Goal: Information Seeking & Learning: Check status

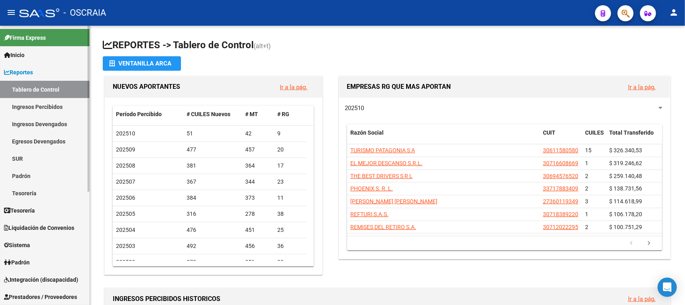
scroll to position [100, 0]
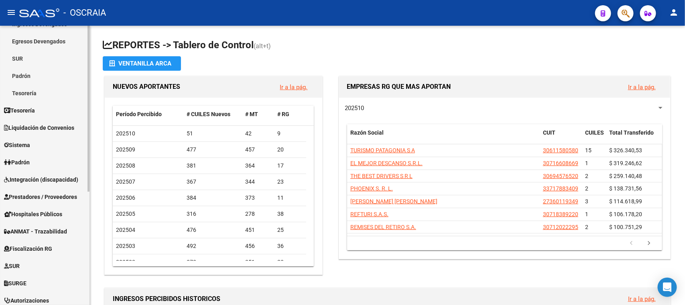
drag, startPoint x: 52, startPoint y: 178, endPoint x: 71, endPoint y: 173, distance: 19.8
click at [52, 178] on span "Integración (discapacidad)" at bounding box center [41, 179] width 74 height 9
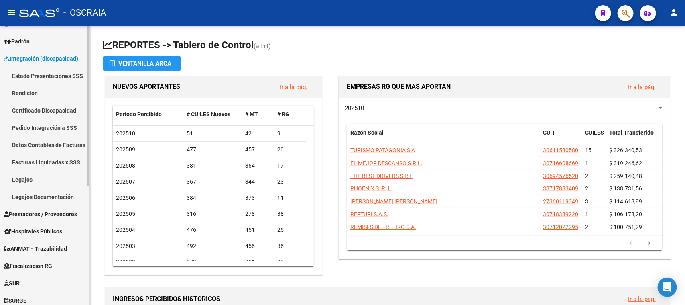
click at [29, 75] on link "Estado Presentaciones SSS" at bounding box center [45, 75] width 90 height 17
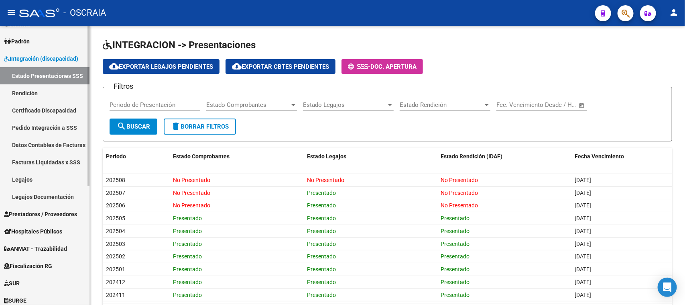
click at [72, 82] on link "Estado Presentaciones SSS" at bounding box center [45, 75] width 90 height 17
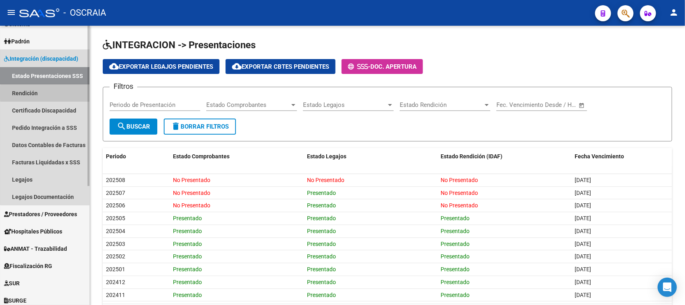
click at [64, 92] on link "Rendición" at bounding box center [45, 92] width 90 height 17
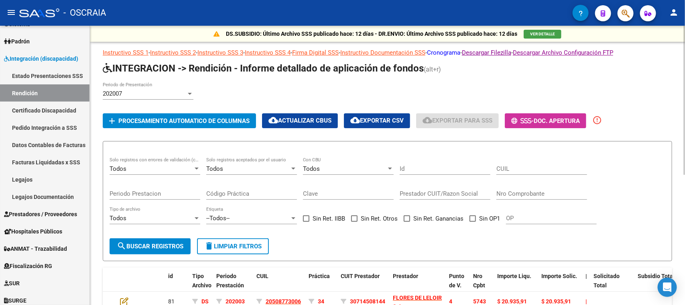
click at [453, 50] on link "Cronograma" at bounding box center [443, 52] width 33 height 7
